Goal: Find specific page/section: Find specific page/section

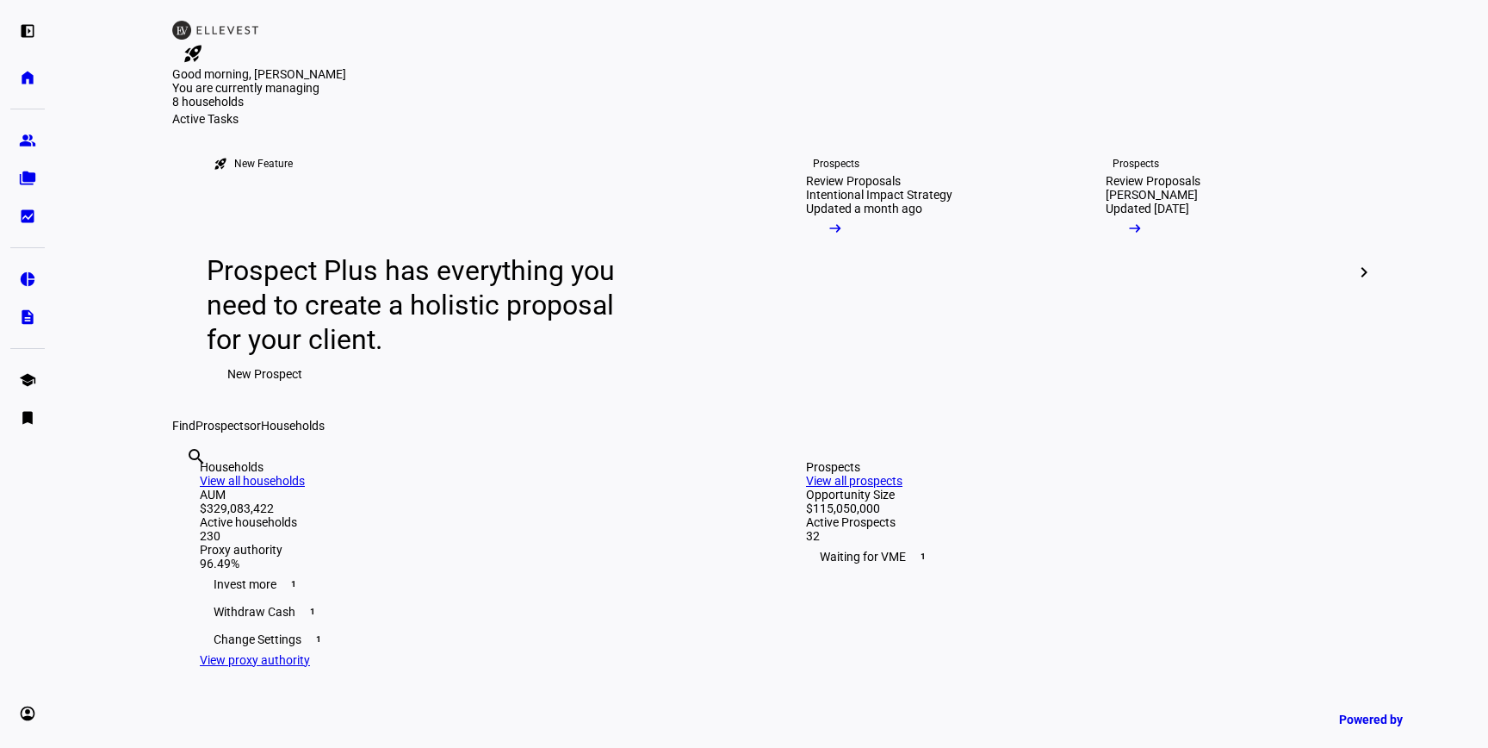
click at [189, 490] on input "text" at bounding box center [187, 479] width 3 height 21
click at [9, 414] on div "left_panel_open home Home Advisors group Prospects folder_copy Households bid_l…" at bounding box center [27, 374] width 55 height 748
click at [40, 417] on link "bookmark Quick Links expand_more" at bounding box center [27, 417] width 34 height 34
click at [98, 408] on span "Firm Report" at bounding box center [66, 406] width 63 height 17
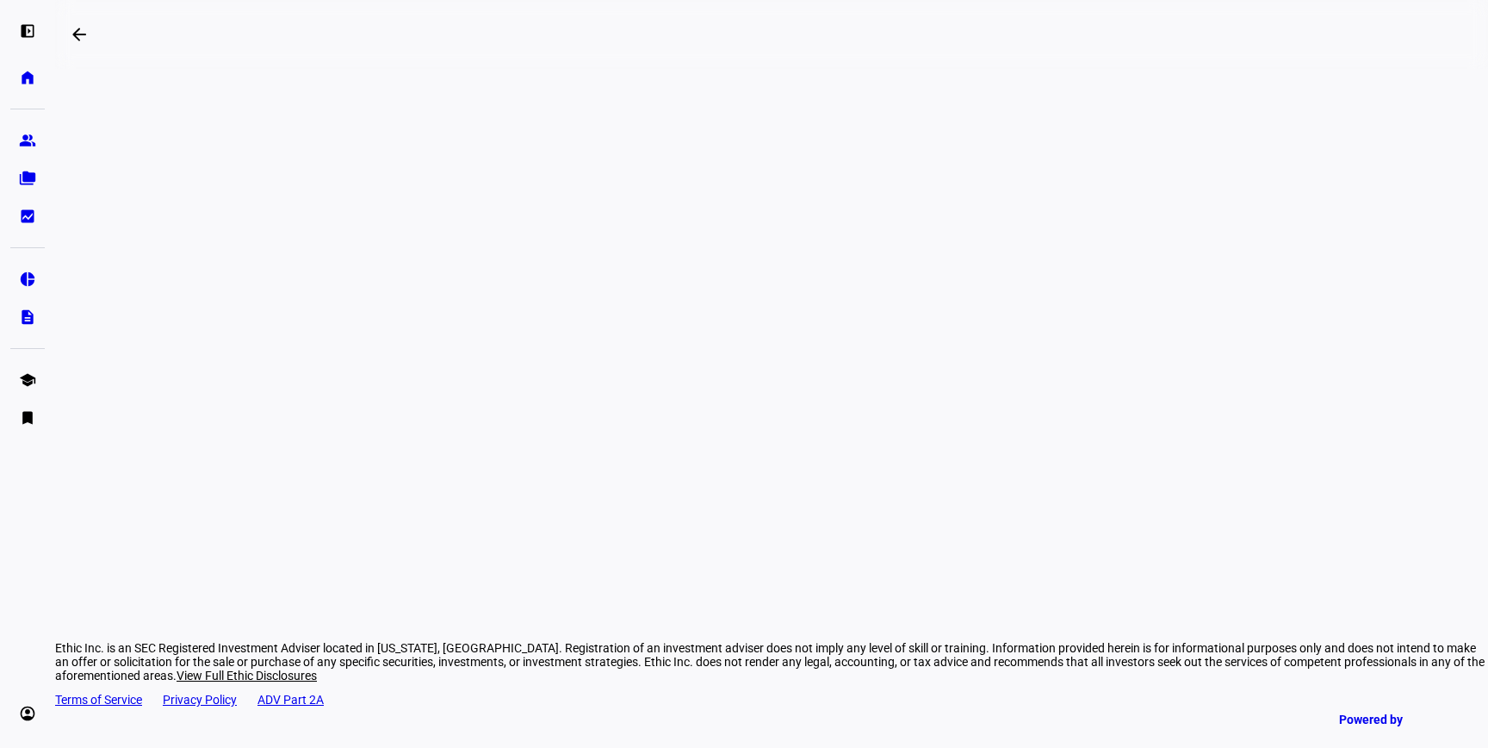
click at [1409, 352] on div "arrow_backwards Ethic Inc. is an SEC Registered Investment Adviser located in […" at bounding box center [771, 374] width 1433 height 748
click at [28, 183] on eth-mat-symbol "folder_copy" at bounding box center [27, 178] width 17 height 17
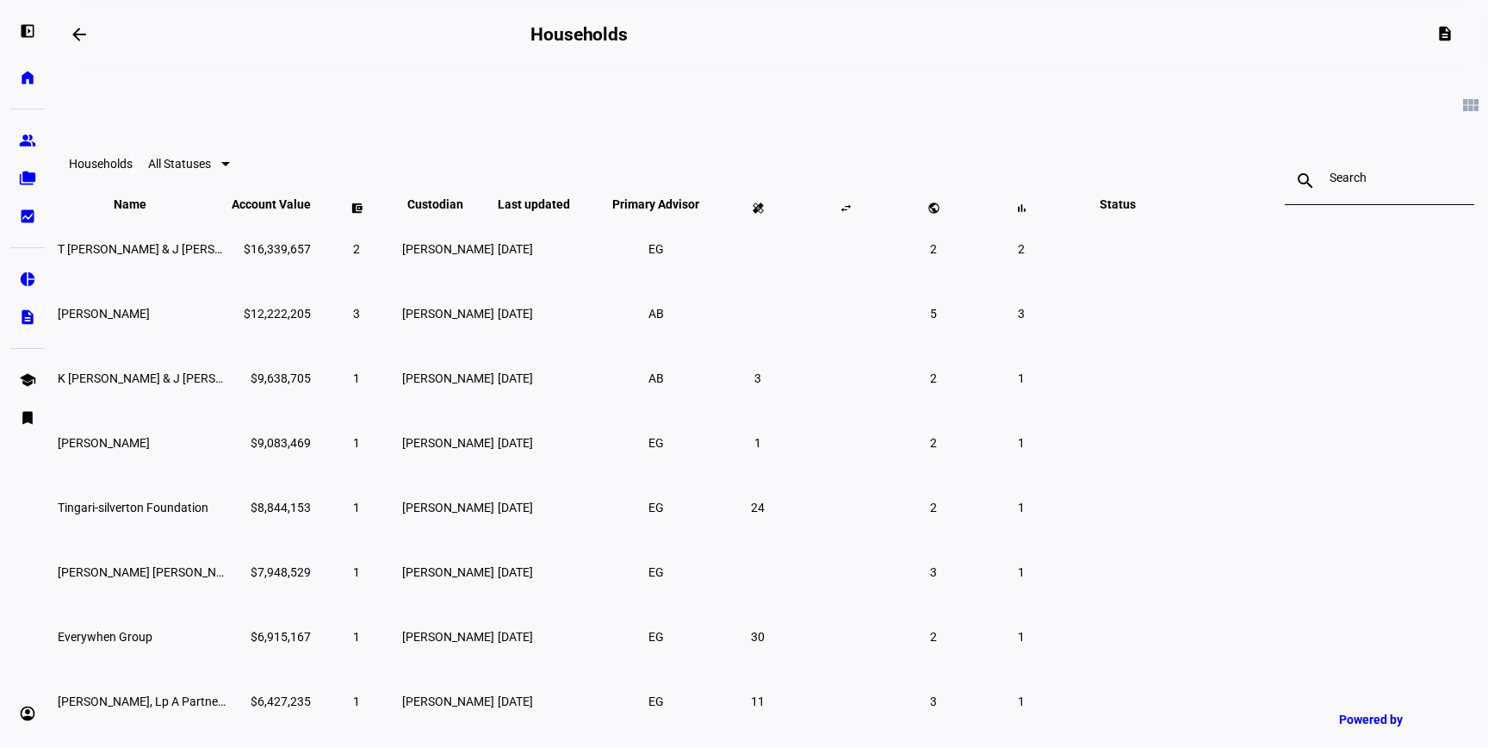
drag, startPoint x: 1153, startPoint y: 176, endPoint x: 1157, endPoint y: 165, distance: 11.7
click at [1330, 176] on input at bounding box center [1380, 178] width 100 height 14
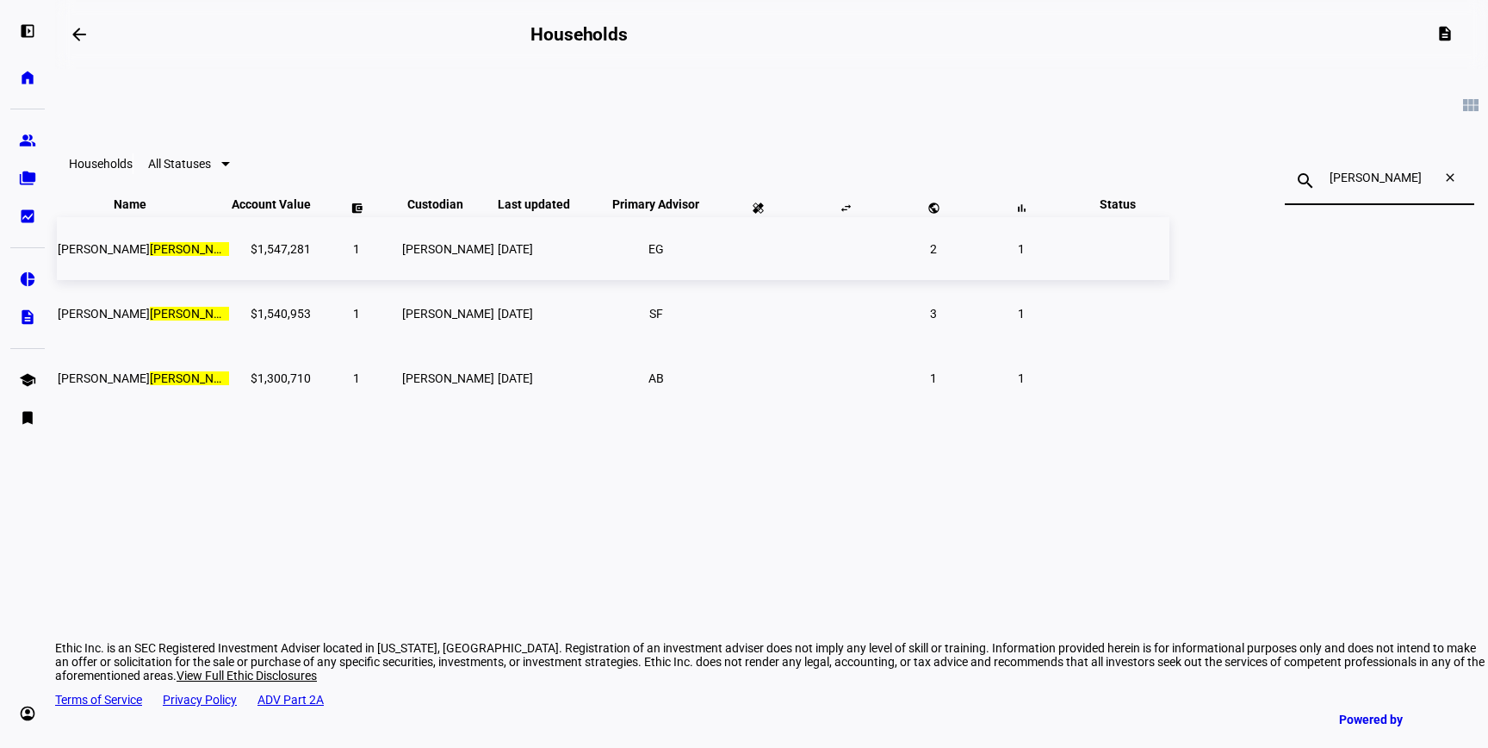
type input "[PERSON_NAME]"
click at [229, 280] on td "[PERSON_NAME]" at bounding box center [143, 248] width 172 height 63
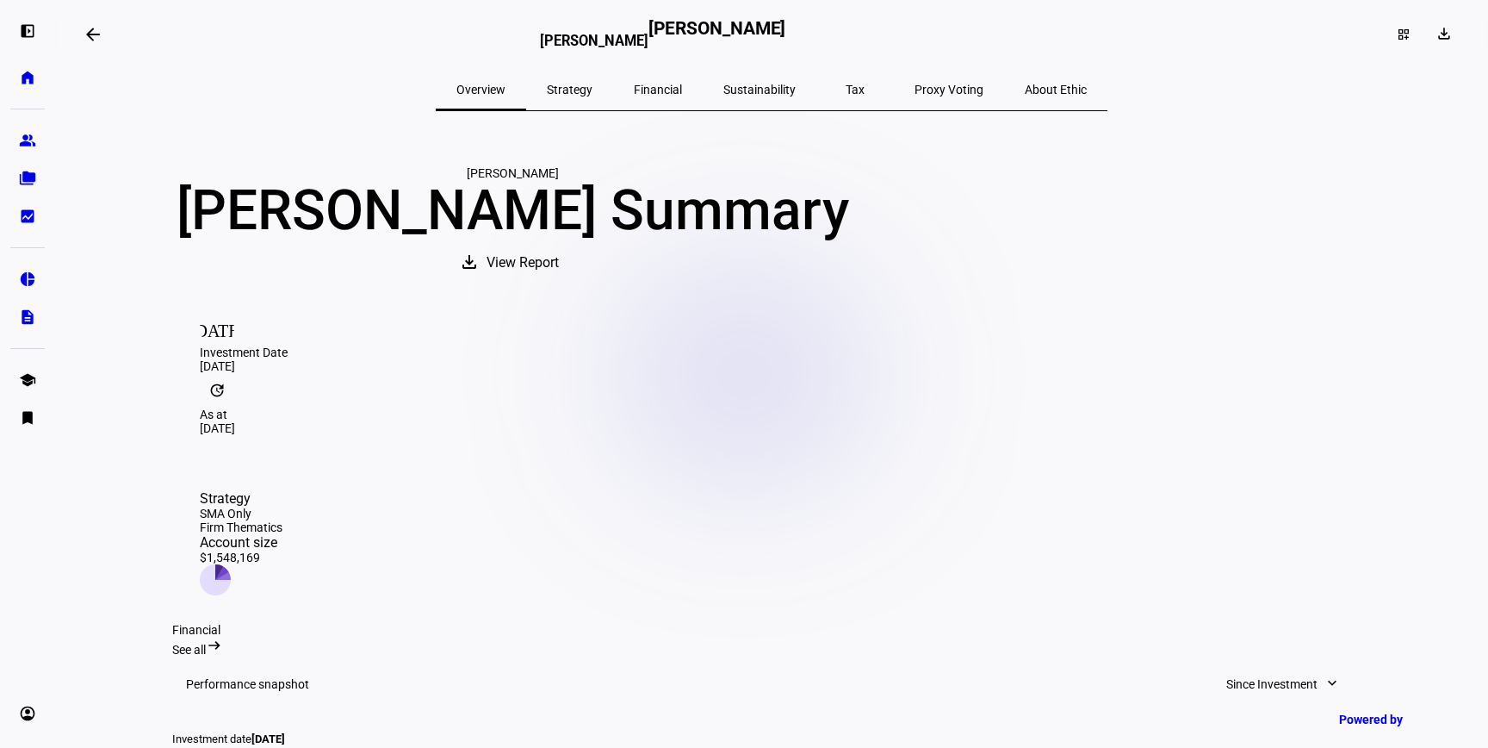
click at [846, 87] on span "Tax" at bounding box center [855, 90] width 19 height 12
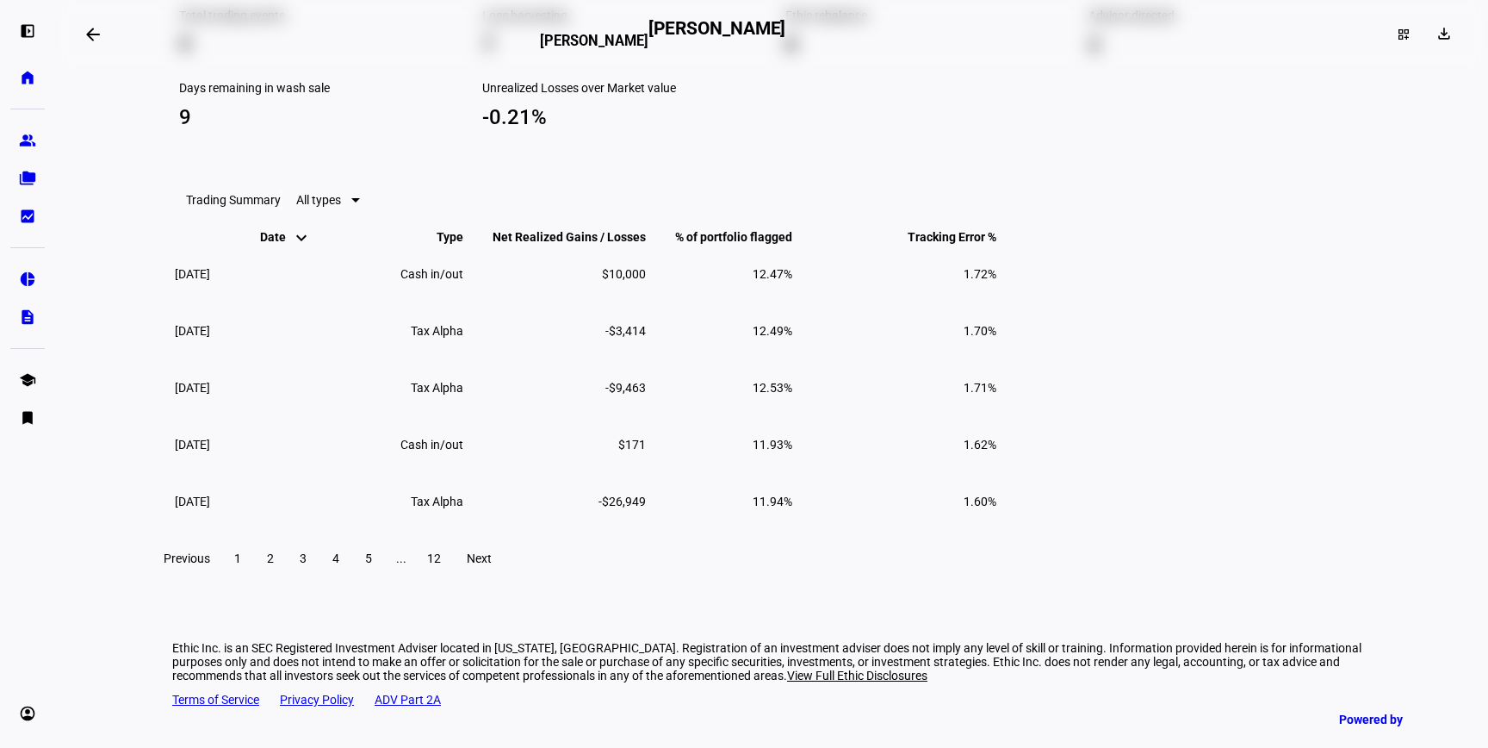
scroll to position [1642, 0]
click at [34, 415] on eth-mat-symbol "bookmark" at bounding box center [27, 417] width 17 height 17
click at [141, 416] on link "Firm Report" at bounding box center [125, 406] width 207 height 34
